Goal: Task Accomplishment & Management: Manage account settings

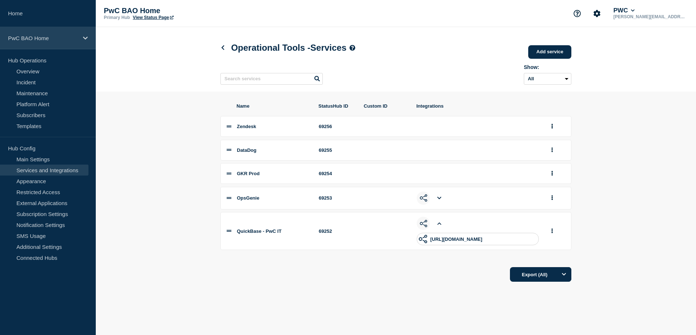
click at [35, 42] on div "PwC BAO Home" at bounding box center [48, 38] width 96 height 22
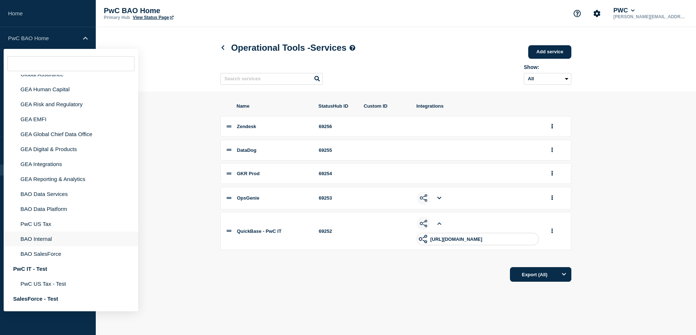
scroll to position [52, 0]
click at [65, 247] on li "BAO Internal" at bounding box center [71, 239] width 134 height 15
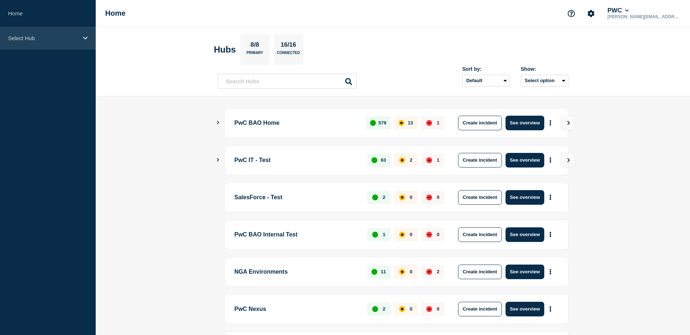
click at [72, 45] on div "Select Hub" at bounding box center [48, 38] width 96 height 22
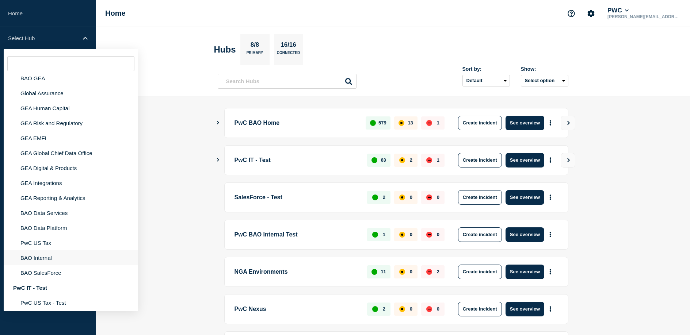
scroll to position [56, 0]
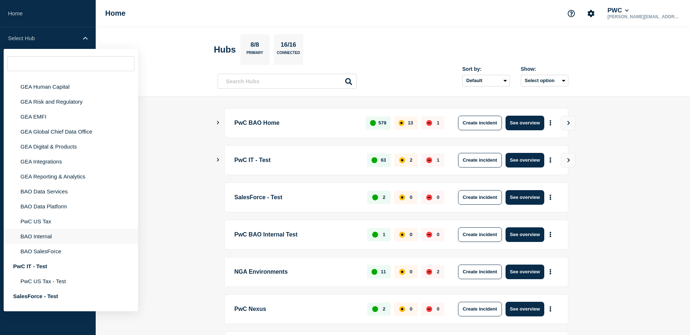
click at [63, 244] on li "BAO Internal" at bounding box center [71, 236] width 134 height 15
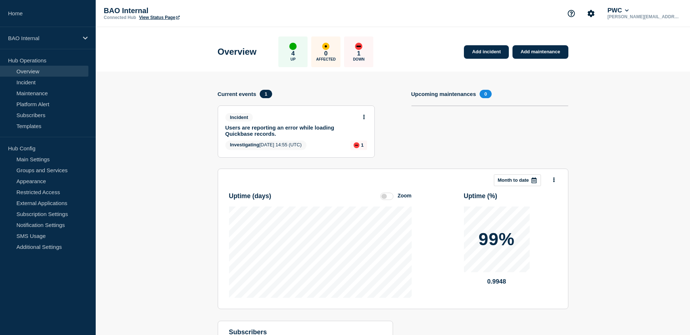
click at [242, 130] on link "Users are reporting an error while loading Quickbase records." at bounding box center [291, 131] width 132 height 12
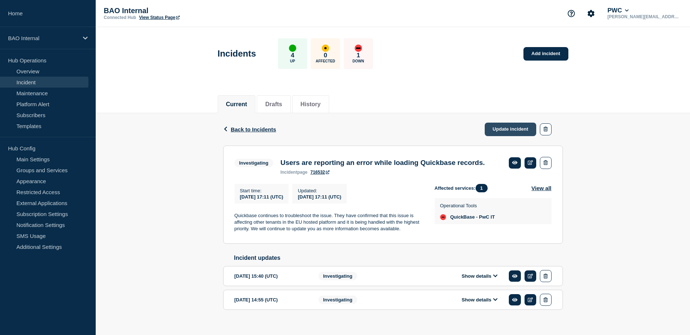
click at [515, 129] on link "Update incident" at bounding box center [511, 130] width 52 height 14
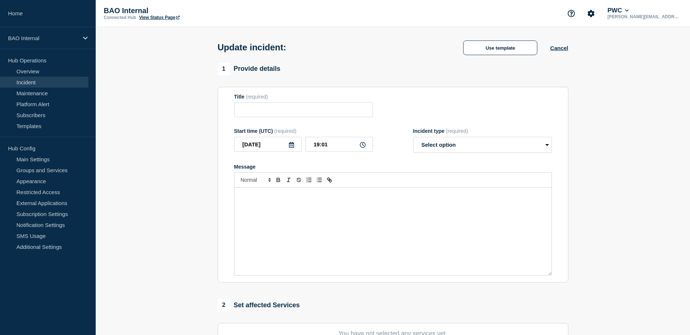
type input "Users are reporting an error while loading Quickbase records."
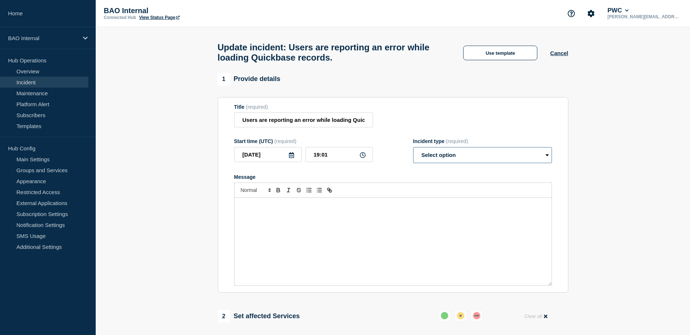
click at [456, 163] on select "Select option Investigating Identified Monitoring Resolved" at bounding box center [482, 155] width 139 height 16
click at [413, 154] on select "Select option Investigating Identified Monitoring Resolved" at bounding box center [482, 155] width 139 height 16
click at [397, 223] on div "Message" at bounding box center [393, 242] width 317 height 88
click at [448, 163] on select "Select option Investigating Identified Monitoring Resolved" at bounding box center [482, 155] width 139 height 16
select select "monitoring"
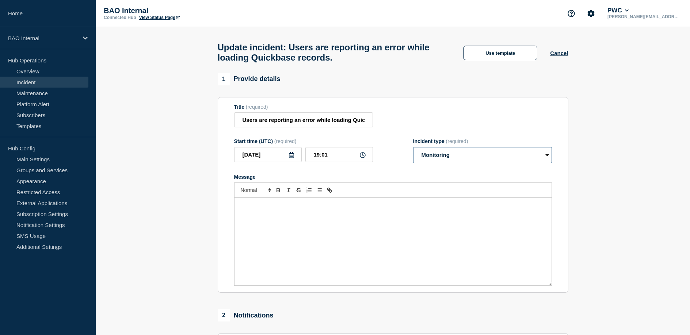
click at [413, 154] on select "Select option Investigating Identified Monitoring Resolved" at bounding box center [482, 155] width 139 height 16
click at [411, 221] on div "Message" at bounding box center [393, 242] width 317 height 88
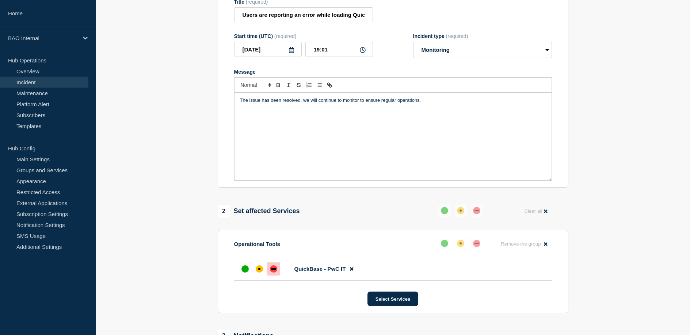
scroll to position [111, 0]
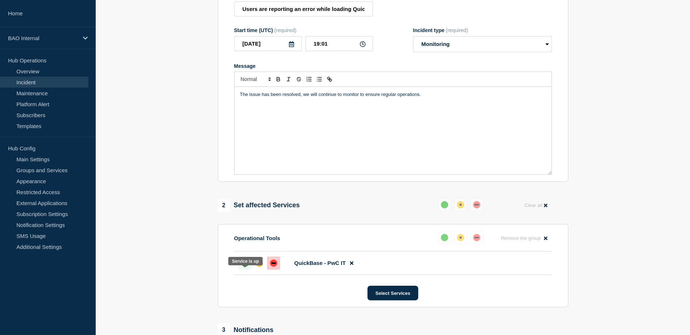
click at [247, 267] on div "up" at bounding box center [245, 263] width 7 height 7
click at [244, 267] on div "up" at bounding box center [245, 263] width 7 height 7
click at [379, 301] on button "Select Services" at bounding box center [393, 293] width 51 height 15
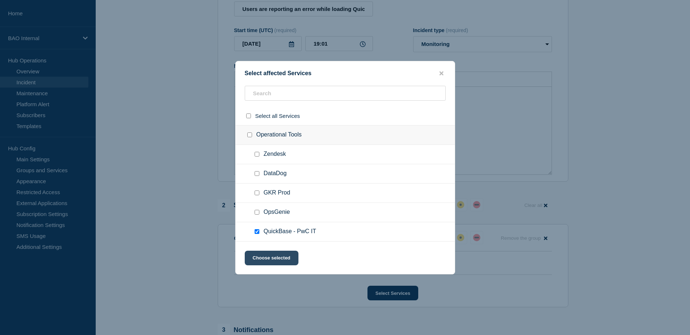
click at [268, 262] on button "Choose selected" at bounding box center [272, 258] width 54 height 15
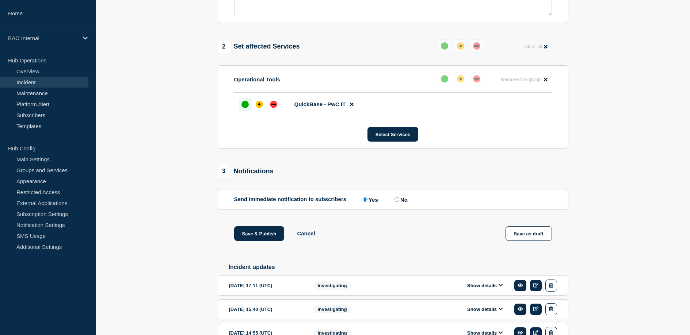
scroll to position [274, 0]
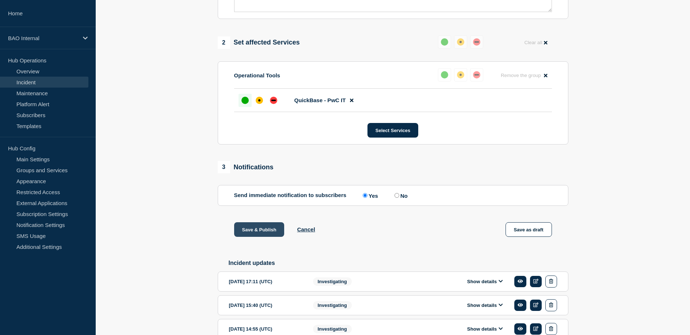
click at [265, 237] on button "Save & Publish" at bounding box center [259, 230] width 50 height 15
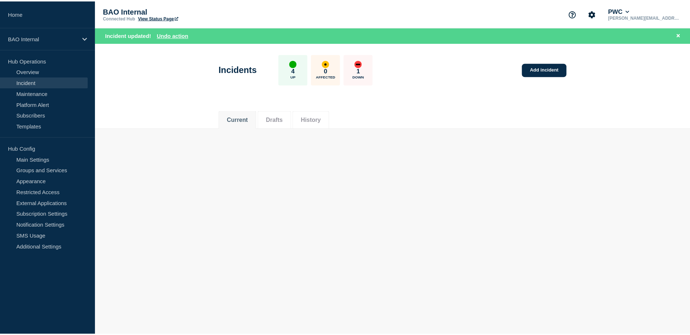
scroll to position [14, 0]
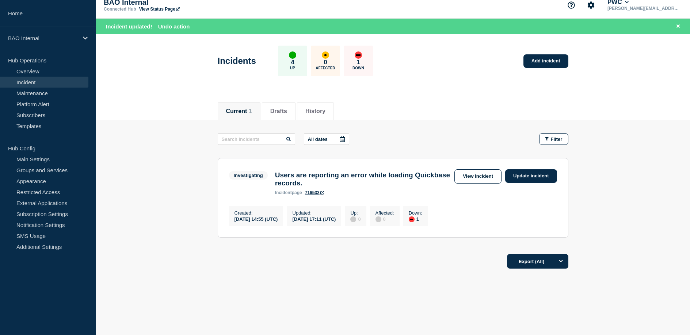
click at [341, 181] on h3 "Users are reporting an error while loading Quickbase records." at bounding box center [363, 179] width 176 height 16
click at [490, 174] on link "View incident" at bounding box center [478, 177] width 47 height 14
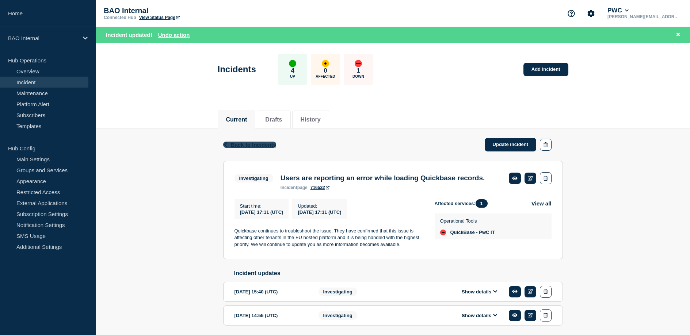
click at [250, 146] on span "Back to Incidents" at bounding box center [253, 145] width 45 height 6
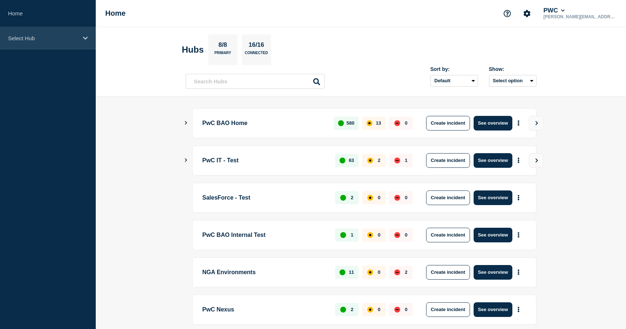
click at [68, 47] on div "Select Hub" at bounding box center [48, 38] width 96 height 22
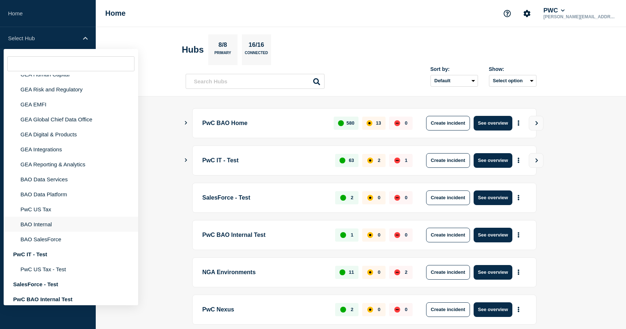
scroll to position [69, 0]
click at [56, 231] on li "BAO Internal" at bounding box center [71, 223] width 134 height 15
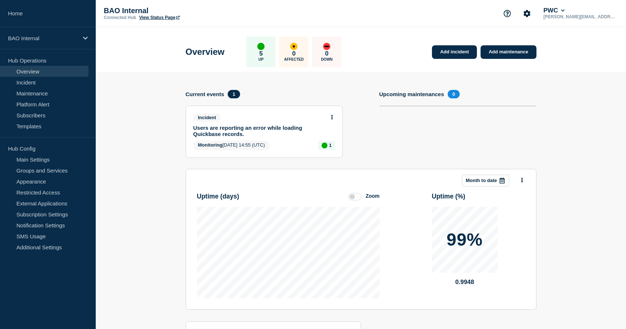
click at [286, 116] on div "Incident" at bounding box center [261, 117] width 136 height 8
